Goal: Task Accomplishment & Management: Manage account settings

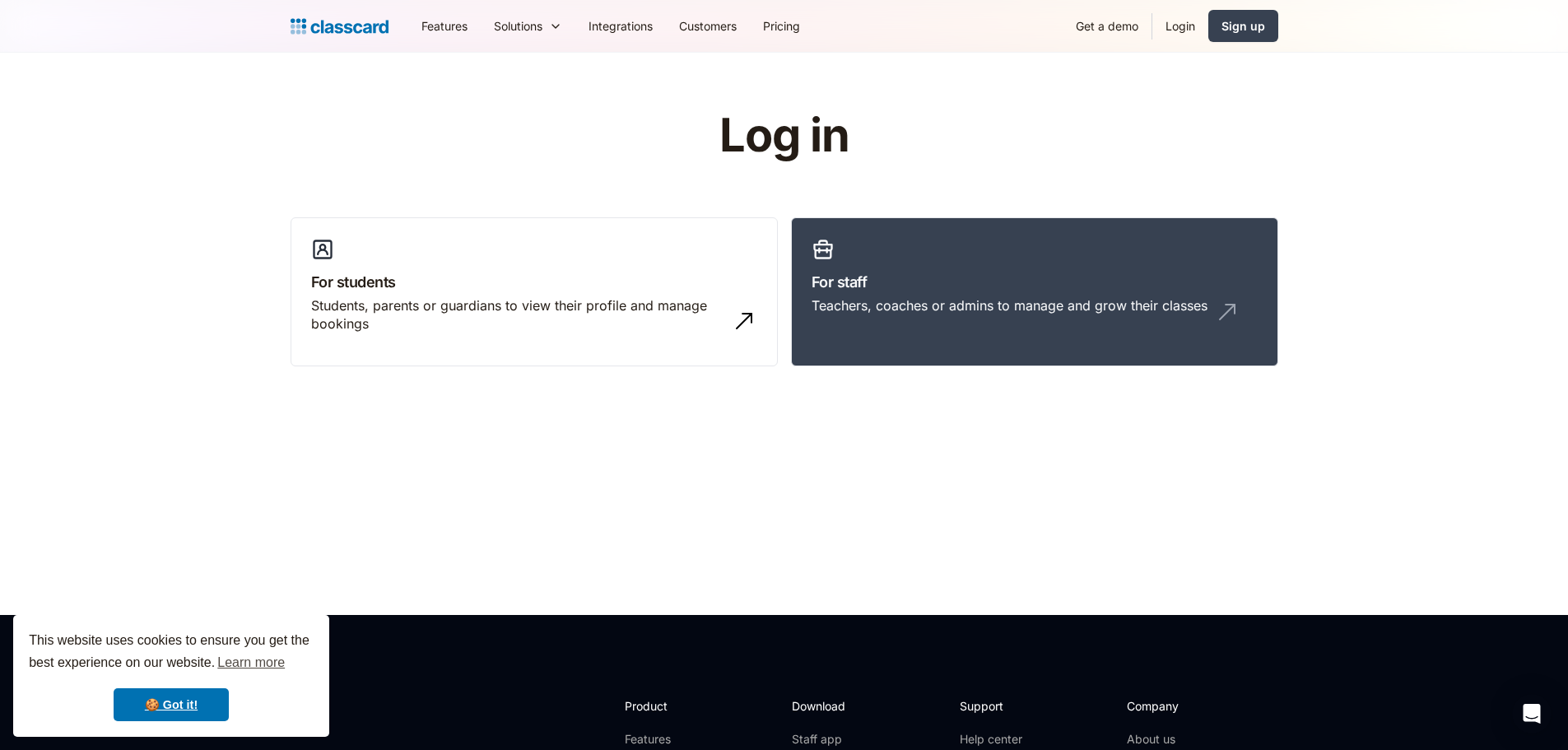
click at [1180, 28] on link "Login" at bounding box center [1180, 25] width 56 height 37
click at [190, 699] on link "🍪 Got it!" at bounding box center [171, 704] width 115 height 33
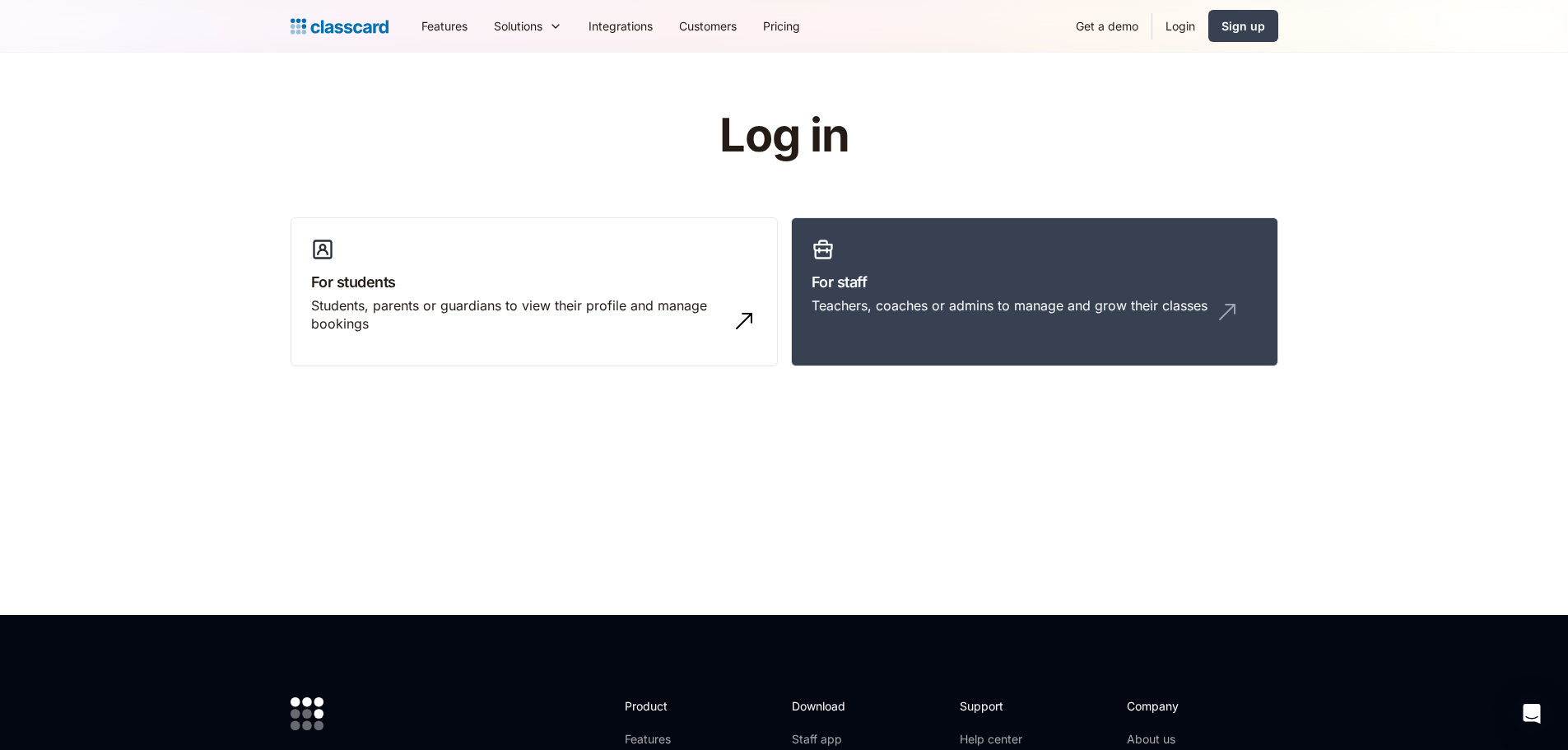
click at [1183, 26] on link "Login" at bounding box center [1180, 25] width 56 height 37
click at [1181, 29] on link "Login" at bounding box center [1180, 25] width 56 height 37
click at [902, 300] on div "Teachers, coaches or admins to manage and grow their classes" at bounding box center [1009, 305] width 396 height 18
